Goal: Information Seeking & Learning: Learn about a topic

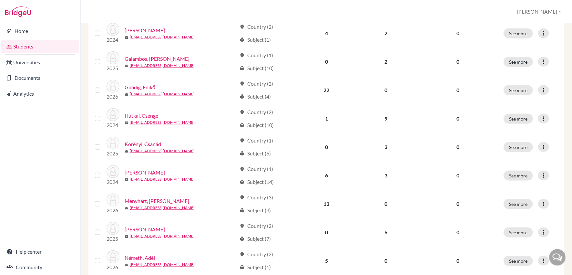
scroll to position [309, 0]
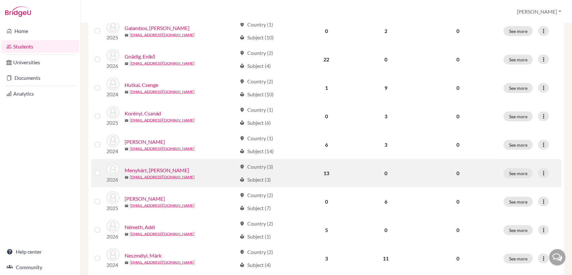
click at [154, 168] on link "Menyhárt, [PERSON_NAME]" at bounding box center [157, 170] width 65 height 8
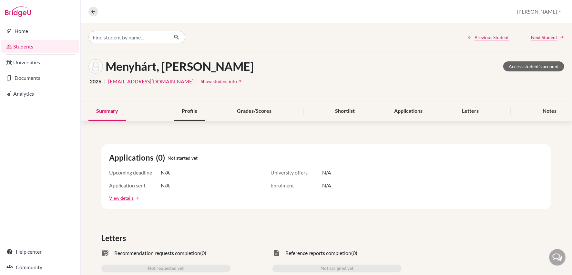
click at [198, 114] on div "Profile" at bounding box center [189, 111] width 31 height 19
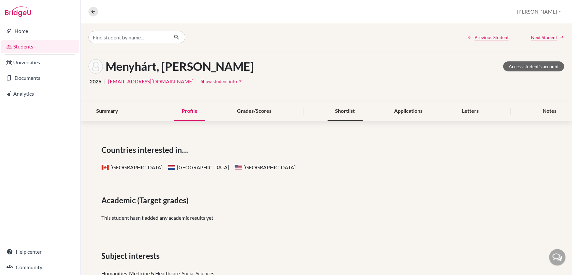
click at [341, 114] on div "Shortlist" at bounding box center [345, 111] width 35 height 19
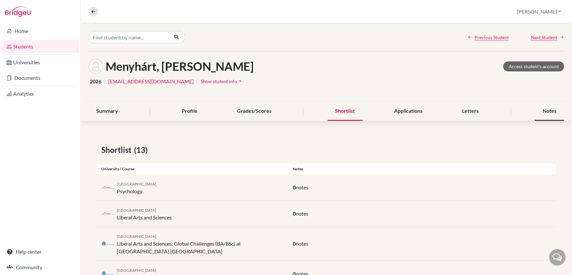
click at [550, 111] on div "Notes" at bounding box center [549, 111] width 29 height 19
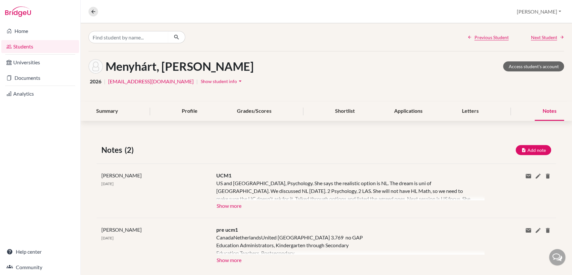
scroll to position [11, 0]
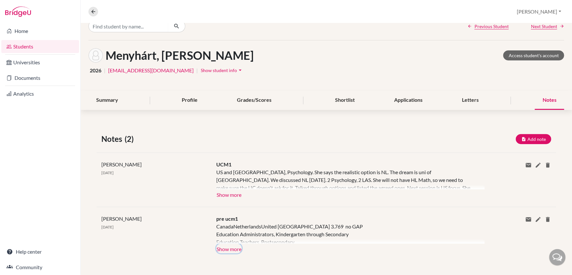
click at [232, 249] on button "Show more" at bounding box center [229, 249] width 26 height 10
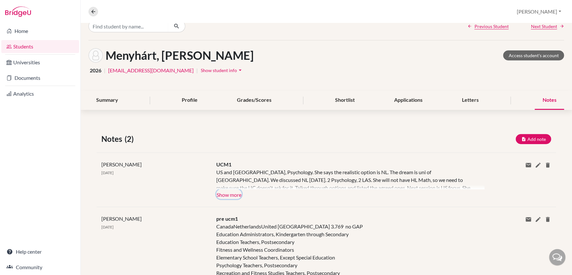
click at [227, 192] on button "Show more" at bounding box center [229, 194] width 26 height 10
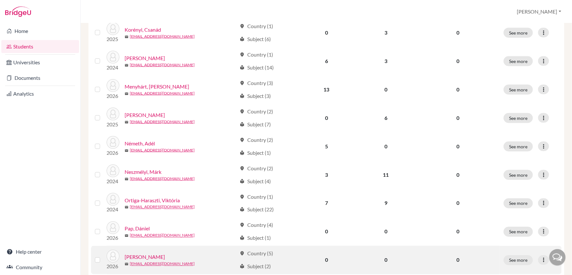
scroll to position [463, 0]
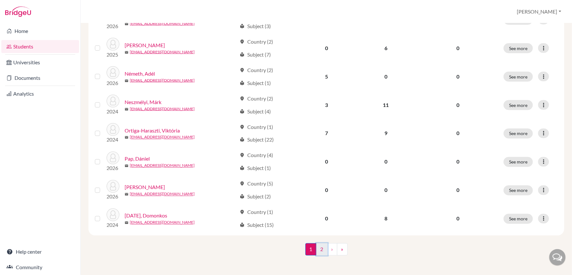
click at [323, 249] on link "2" at bounding box center [322, 249] width 11 height 12
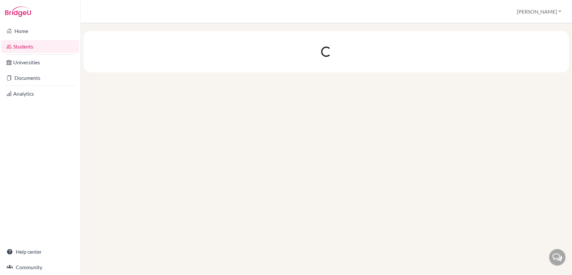
scroll to position [0, 0]
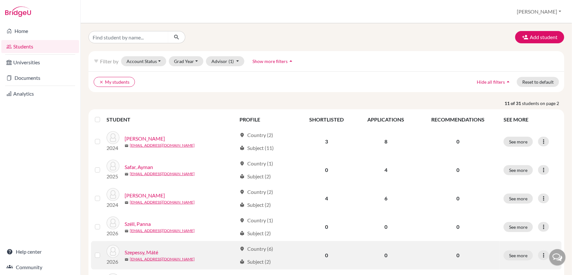
click at [154, 249] on link "Szepessy, Máté" at bounding box center [142, 252] width 34 height 8
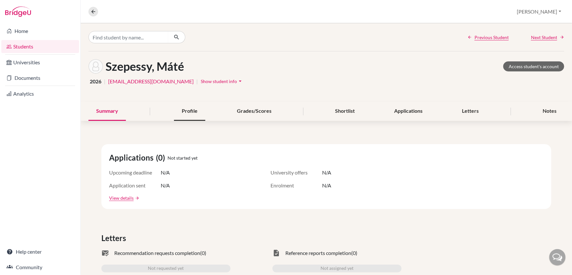
click at [184, 108] on div "Profile" at bounding box center [189, 111] width 31 height 19
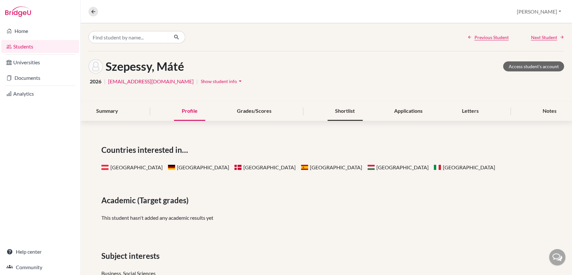
click at [348, 111] on div "Shortlist" at bounding box center [345, 111] width 35 height 19
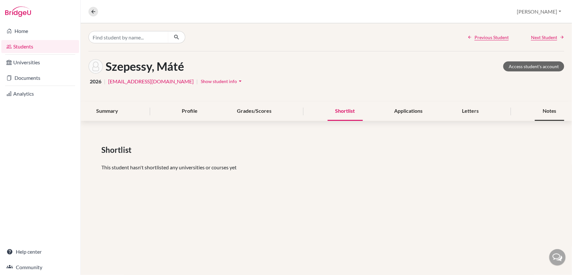
click at [543, 110] on div "Notes" at bounding box center [549, 111] width 29 height 19
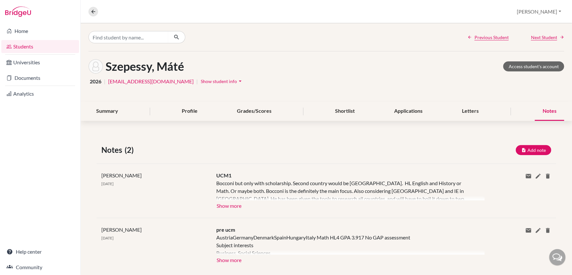
scroll to position [11, 0]
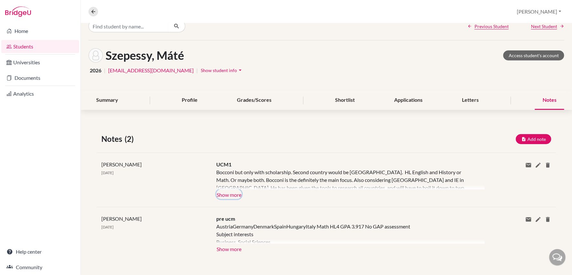
click at [233, 189] on button "Show more" at bounding box center [229, 194] width 26 height 10
